Goal: Task Accomplishment & Management: Use online tool/utility

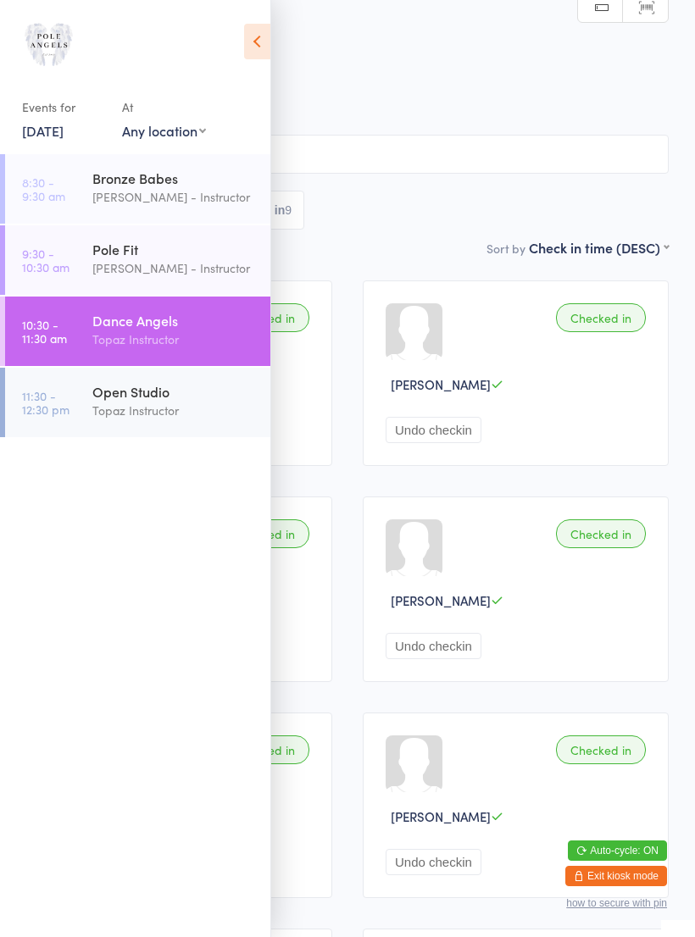
click at [181, 396] on div "Open Studio" at bounding box center [173, 391] width 163 height 19
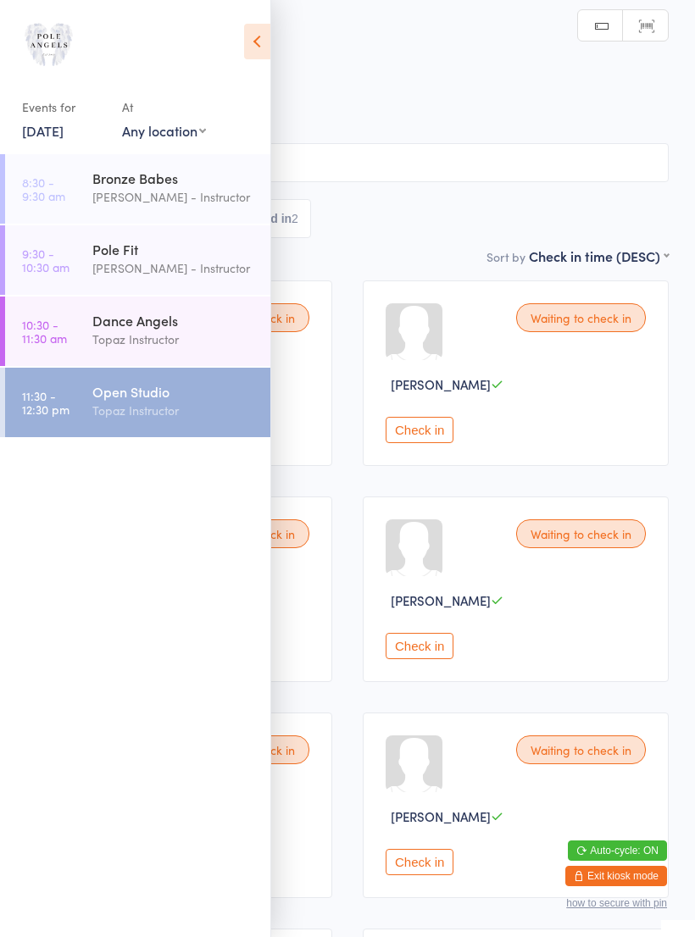
click at [495, 64] on h2 "Open Studio Check-in" at bounding box center [347, 56] width 642 height 28
click at [250, 45] on icon at bounding box center [257, 42] width 26 height 36
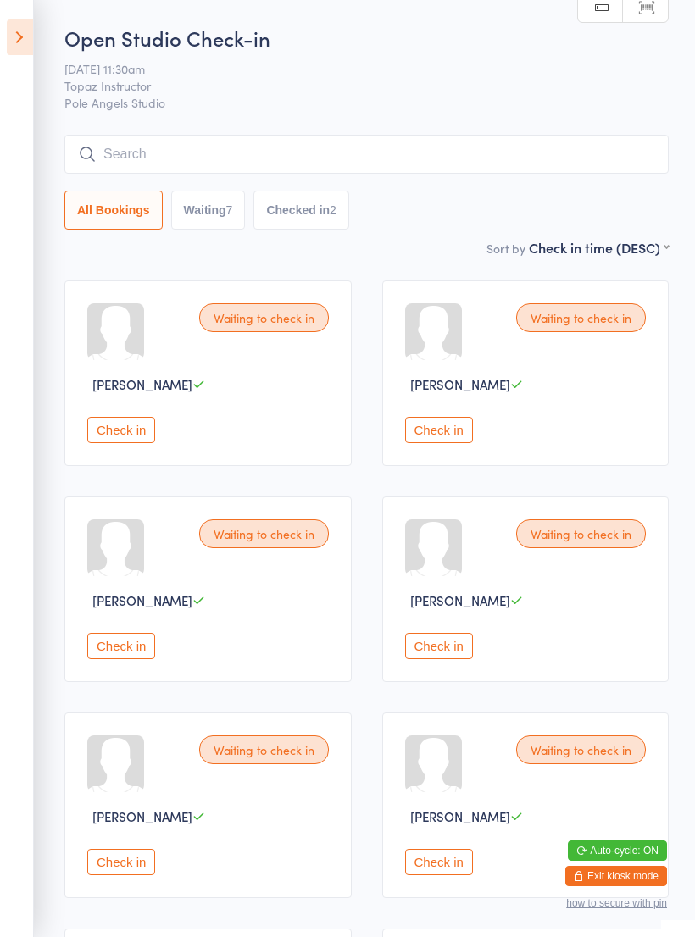
click at [449, 420] on div "Waiting to check in [PERSON_NAME] Check in" at bounding box center [525, 372] width 287 height 185
click at [443, 425] on button "Check in" at bounding box center [439, 430] width 68 height 26
click at [459, 437] on button "Check in" at bounding box center [439, 430] width 68 height 26
click at [128, 437] on button "Check in" at bounding box center [121, 430] width 68 height 26
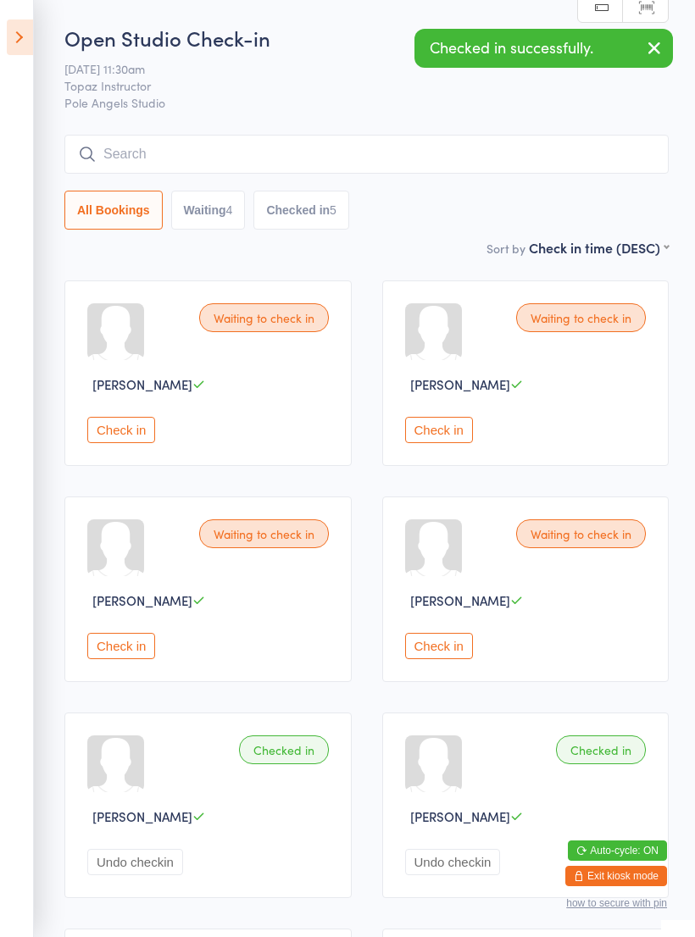
click at [130, 429] on button "Check in" at bounding box center [121, 430] width 68 height 26
click at [138, 442] on button "Check in" at bounding box center [121, 430] width 68 height 26
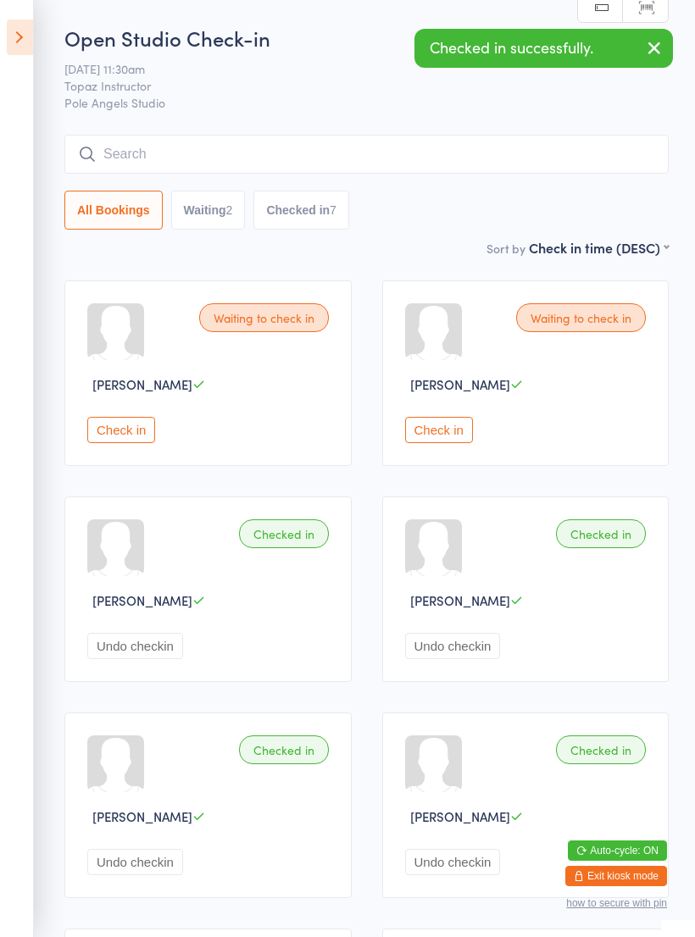
click at [118, 414] on div "Waiting to check in [PERSON_NAME] Check in" at bounding box center [207, 372] width 287 height 185
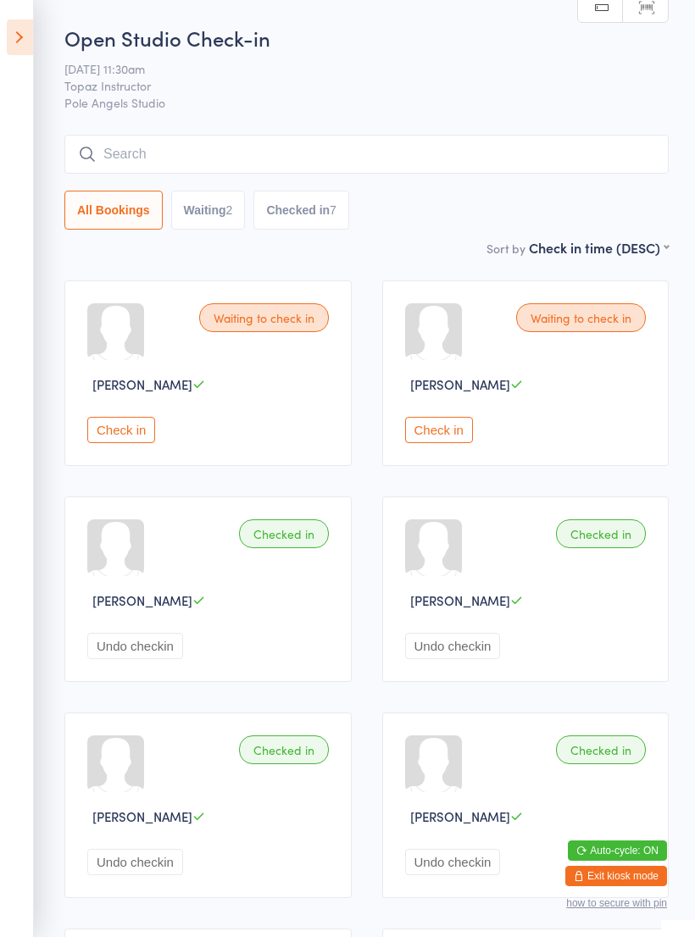
click at [122, 430] on button "Check in" at bounding box center [121, 430] width 68 height 26
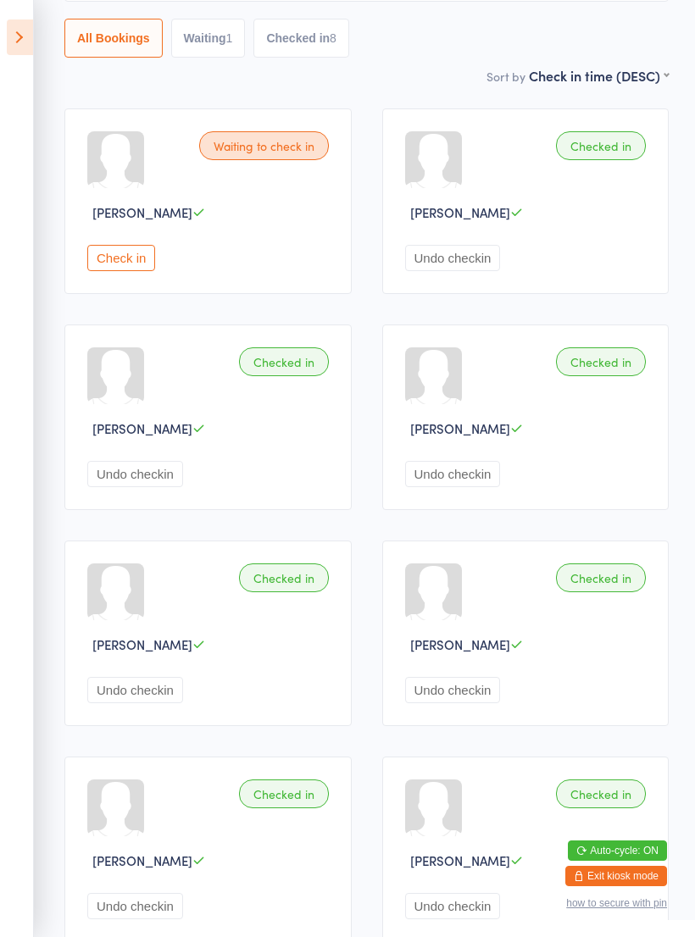
scroll to position [170, 0]
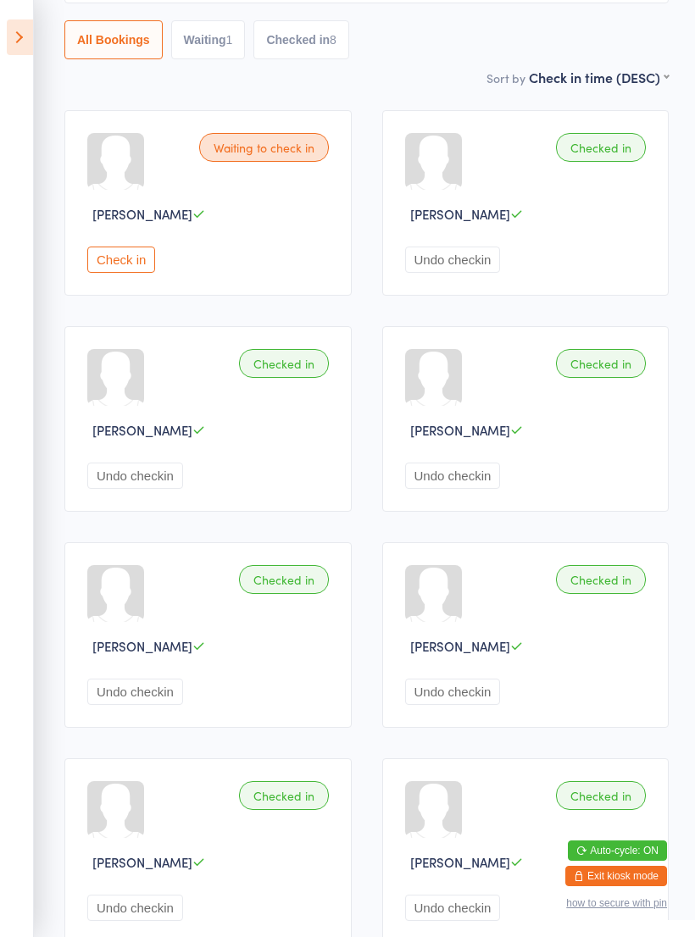
click at [128, 258] on button "Check in" at bounding box center [121, 259] width 68 height 26
